Goal: Browse casually

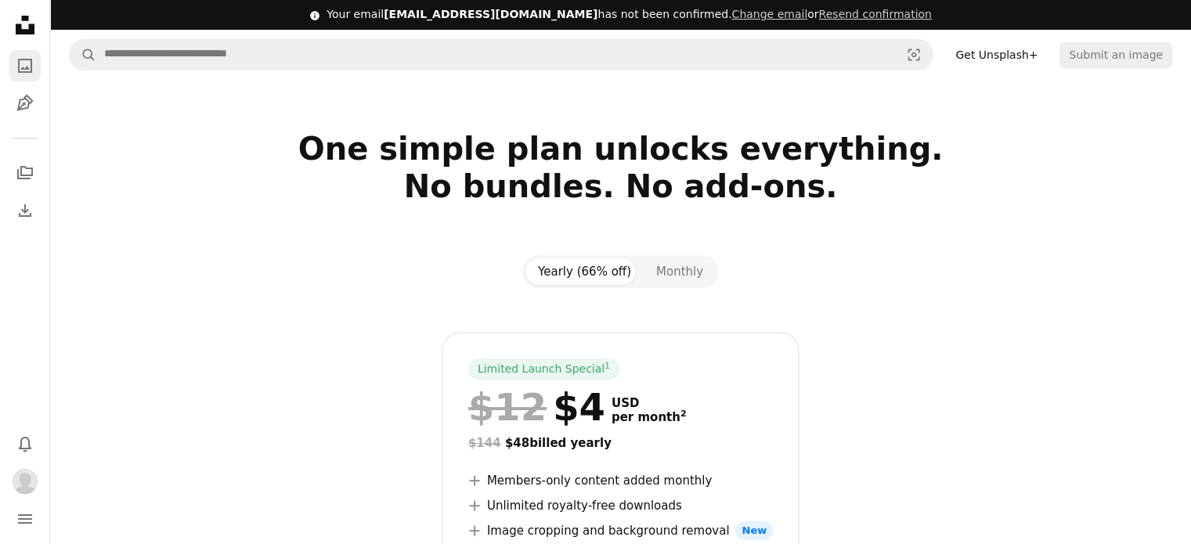
click at [17, 72] on icon "A photo" at bounding box center [25, 65] width 19 height 19
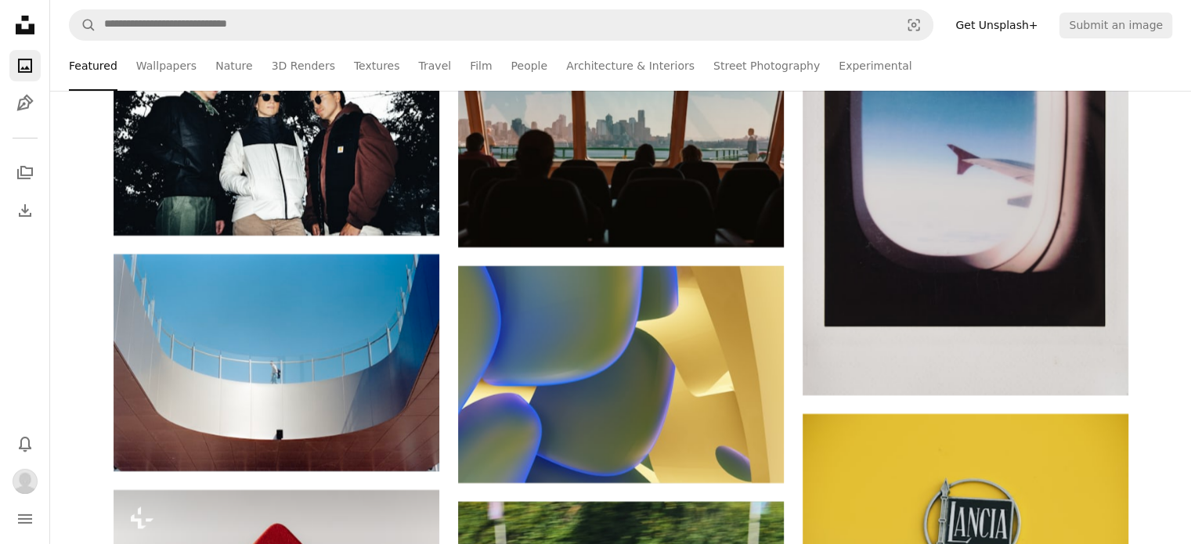
scroll to position [5387, 0]
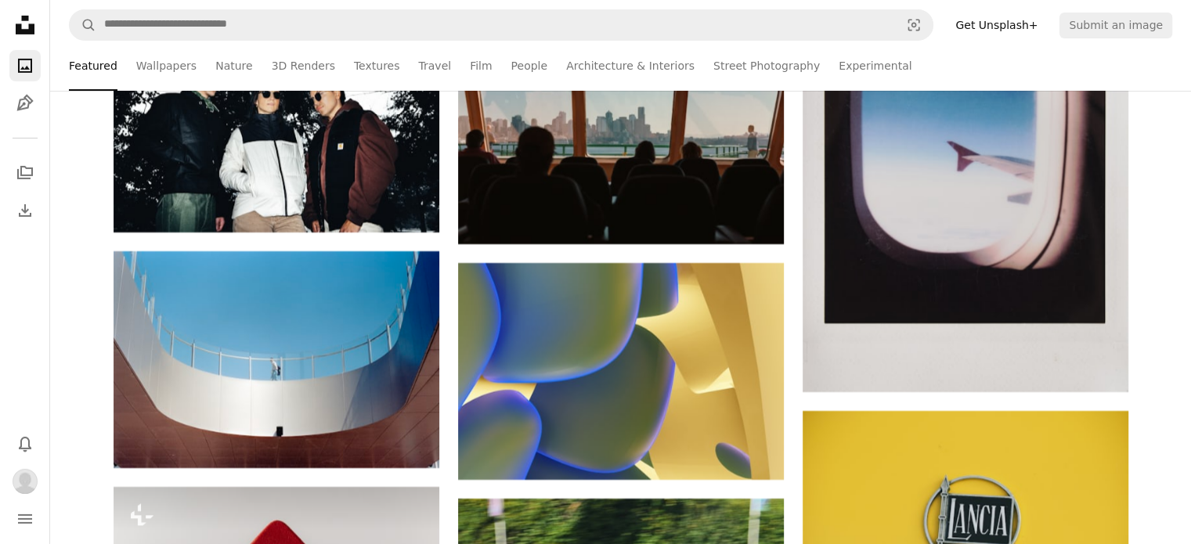
click at [31, 27] on icon at bounding box center [25, 25] width 19 height 19
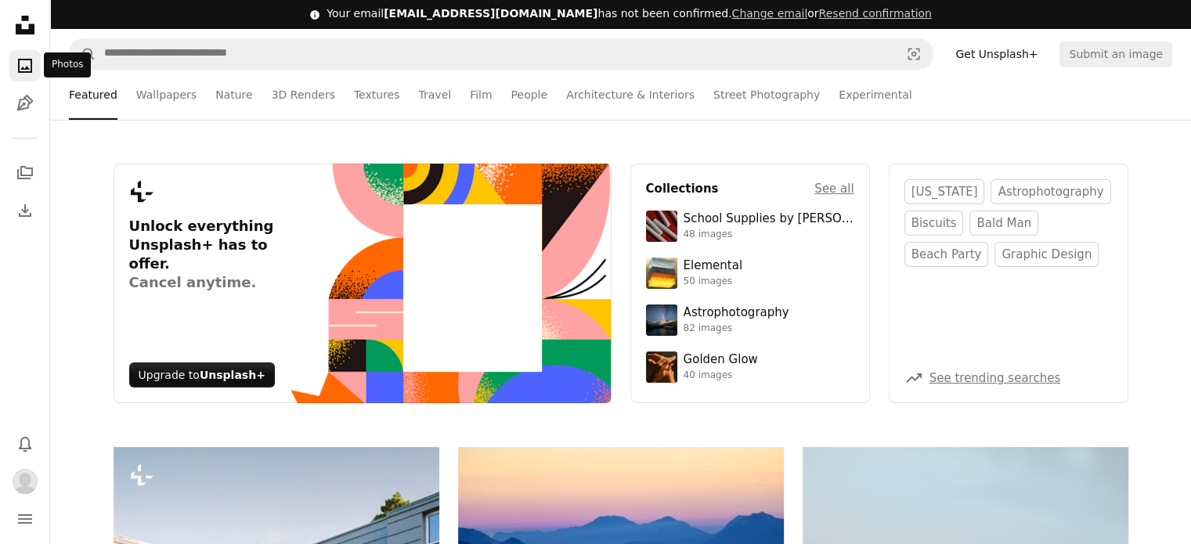
scroll to position [0, 0]
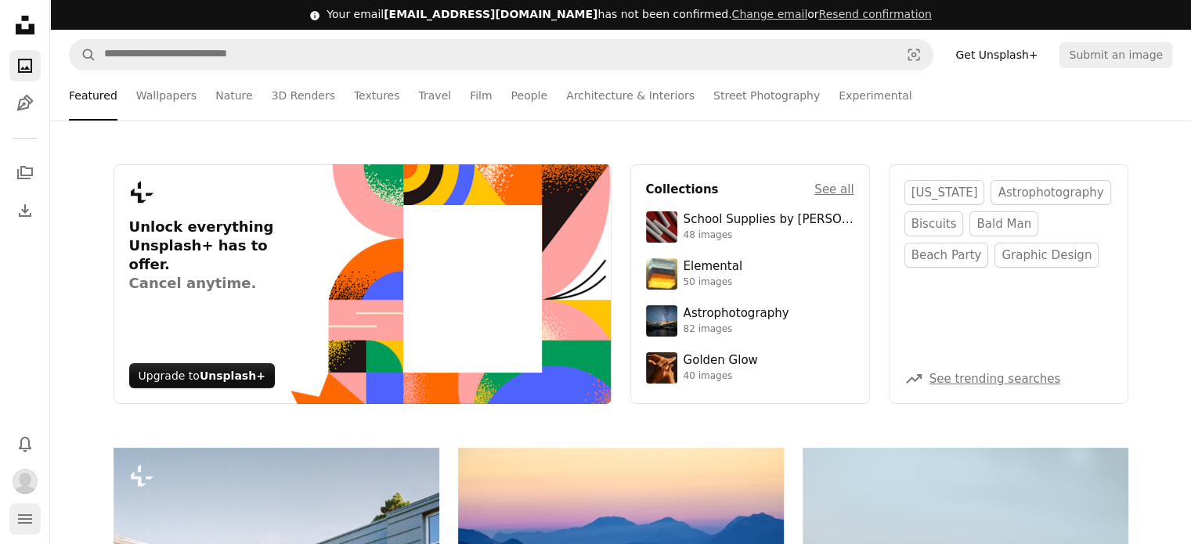
click at [20, 525] on icon "navigation menu" at bounding box center [25, 519] width 19 height 19
click at [19, 175] on icon "A stack of folders" at bounding box center [25, 173] width 19 height 19
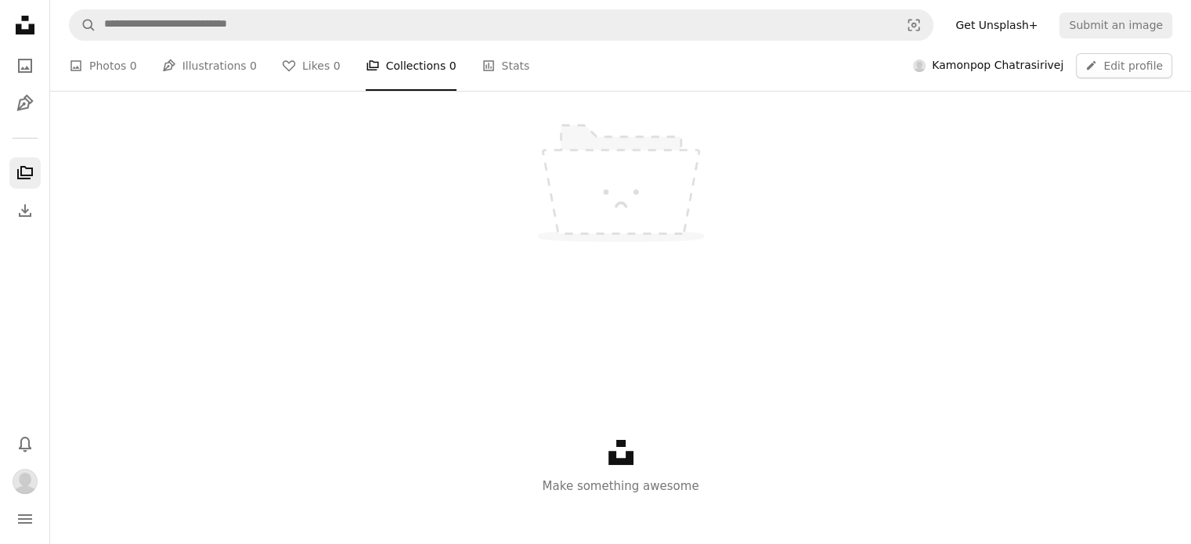
scroll to position [262, 0]
click at [636, 243] on img at bounding box center [620, 209] width 235 height 176
click at [619, 334] on icon "Unsplash logo" at bounding box center [620, 339] width 25 height 25
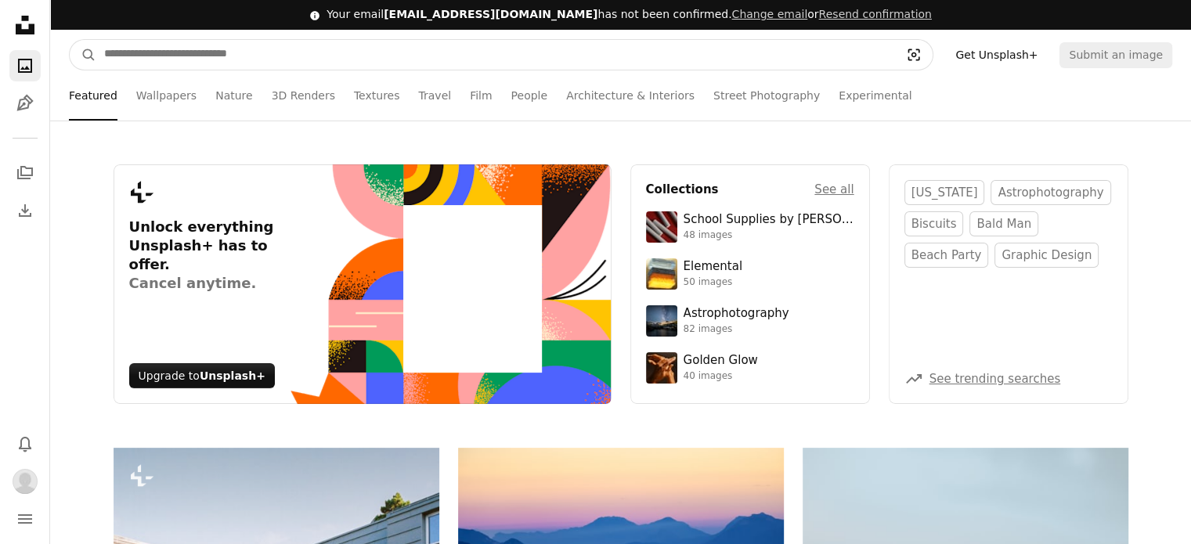
click at [918, 52] on icon "Visual search" at bounding box center [914, 55] width 38 height 16
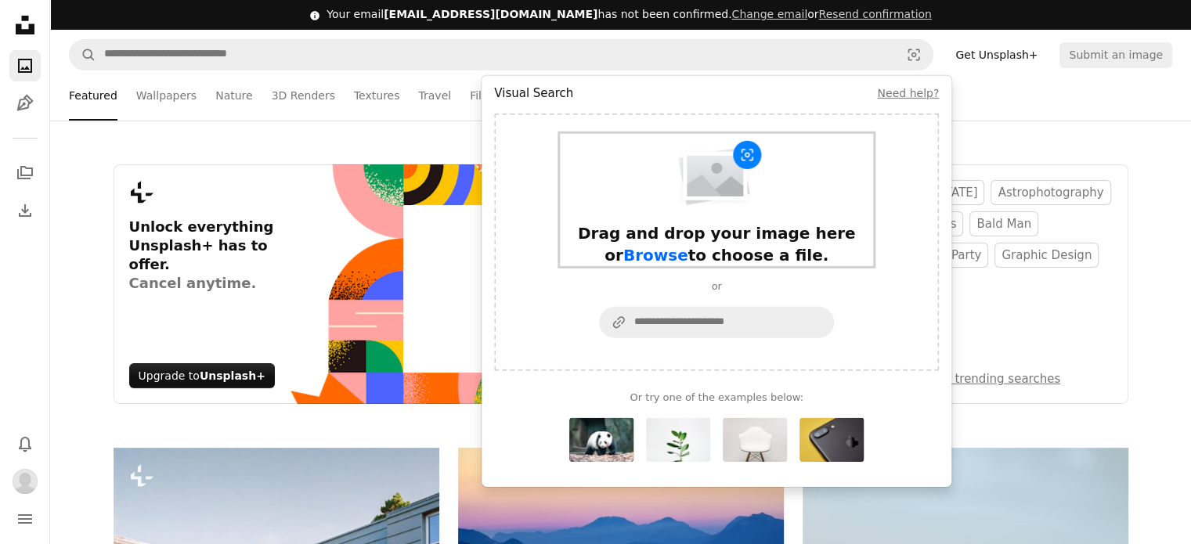
click at [688, 246] on span "Browse" at bounding box center [655, 255] width 65 height 19
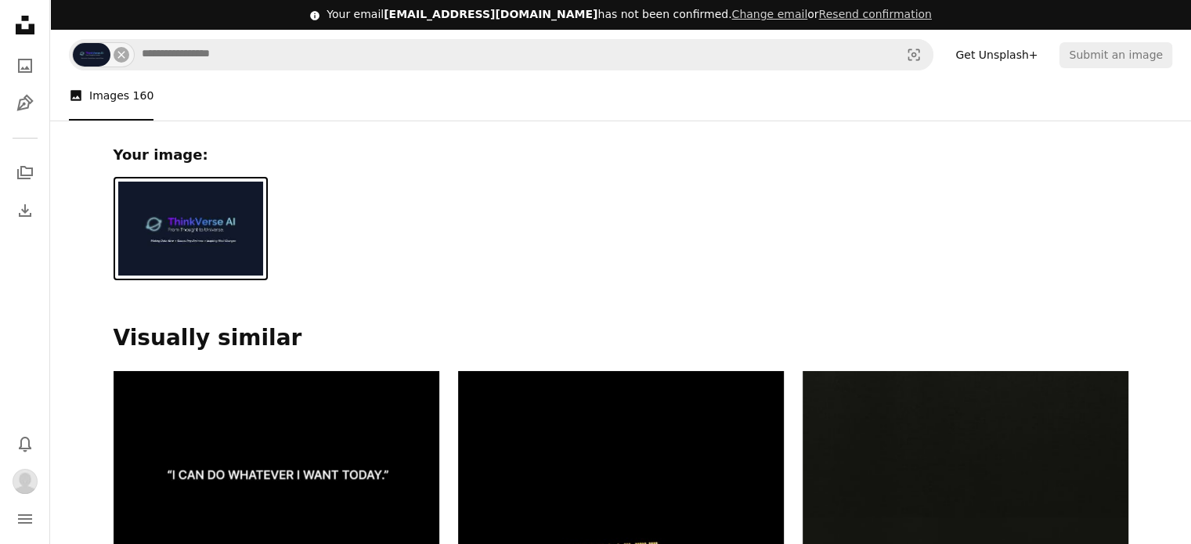
click at [226, 226] on img at bounding box center [190, 229] width 145 height 94
